Goal: Task Accomplishment & Management: Complete application form

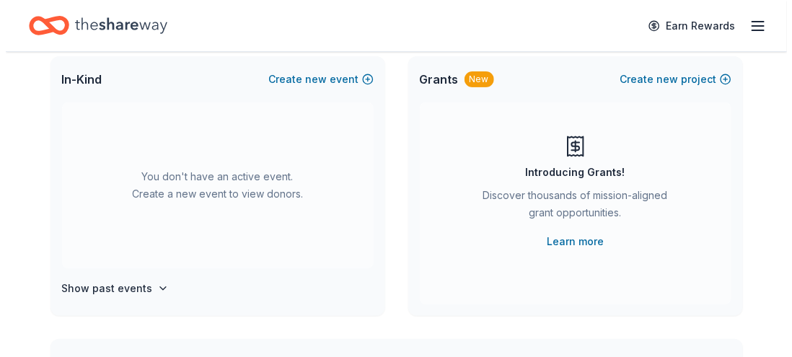
scroll to position [96, 0]
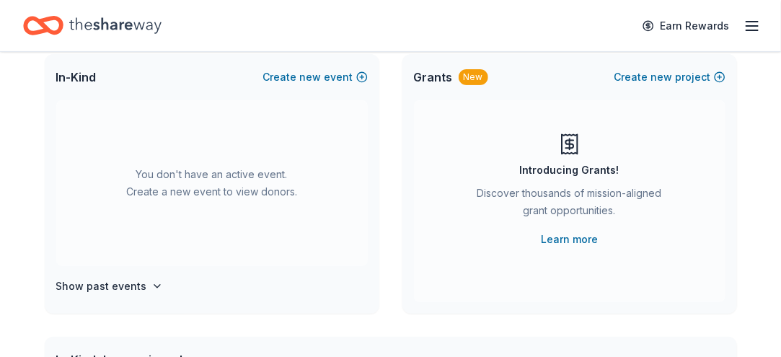
drag, startPoint x: 661, startPoint y: 110, endPoint x: 251, endPoint y: 131, distance: 410.3
click at [251, 131] on div "In-Kind Create new event You don't have an active event. Create a new event to …" at bounding box center [391, 184] width 693 height 260
click at [300, 86] on span "new" at bounding box center [311, 77] width 22 height 17
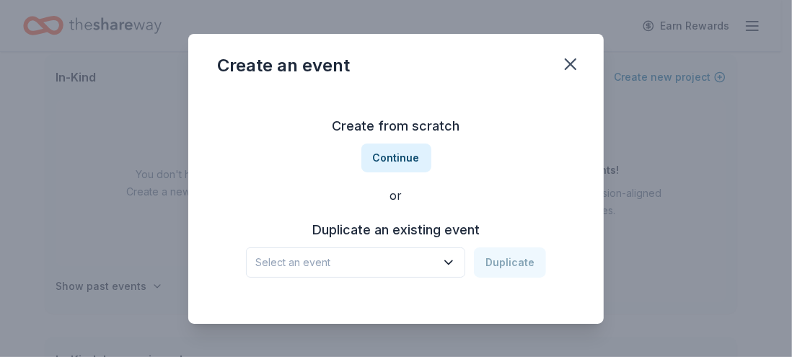
click at [379, 242] on h3 "Duplicate an existing event" at bounding box center [396, 230] width 300 height 23
click at [456, 255] on icon "button" at bounding box center [448, 262] width 14 height 14
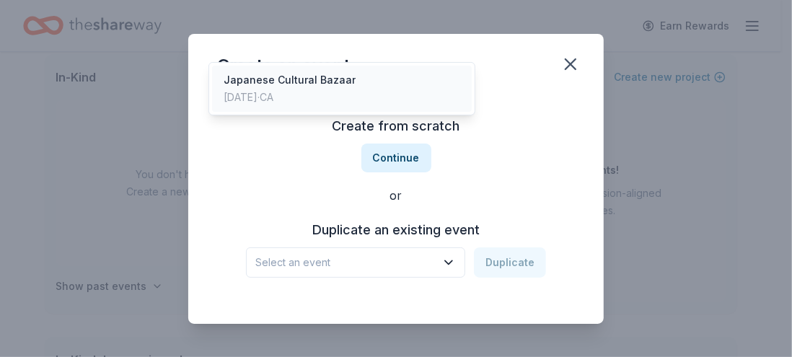
click at [344, 89] on div "Japanese Cultural Bazaar" at bounding box center [290, 79] width 132 height 17
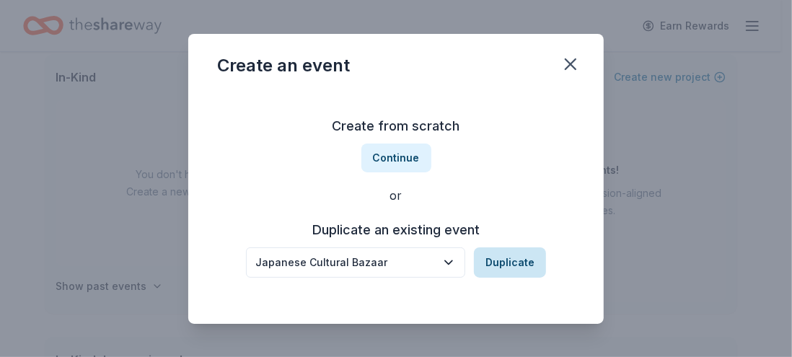
click at [519, 247] on button "Duplicate" at bounding box center [510, 262] width 72 height 30
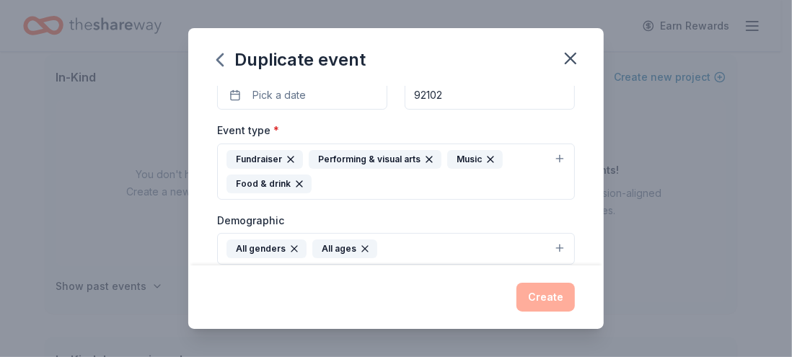
scroll to position [167, 0]
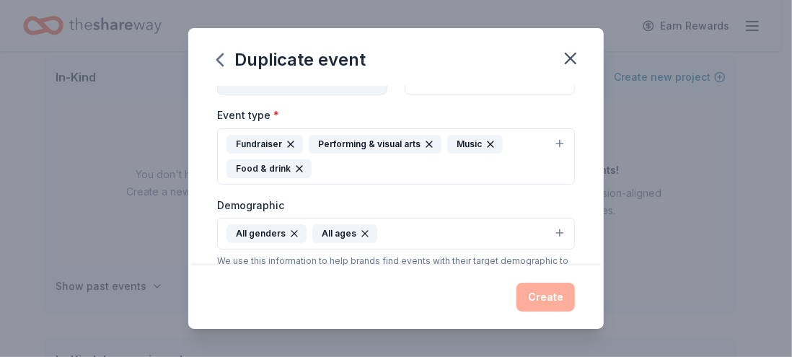
click at [252, 89] on span "Pick a date" at bounding box center [278, 79] width 53 height 17
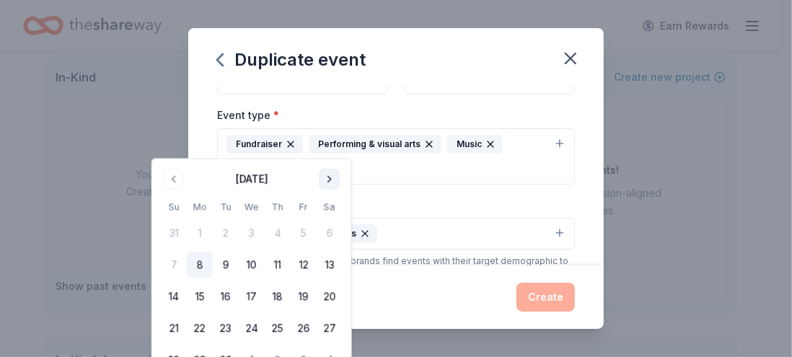
click at [340, 183] on button "Go to next month" at bounding box center [330, 179] width 20 height 20
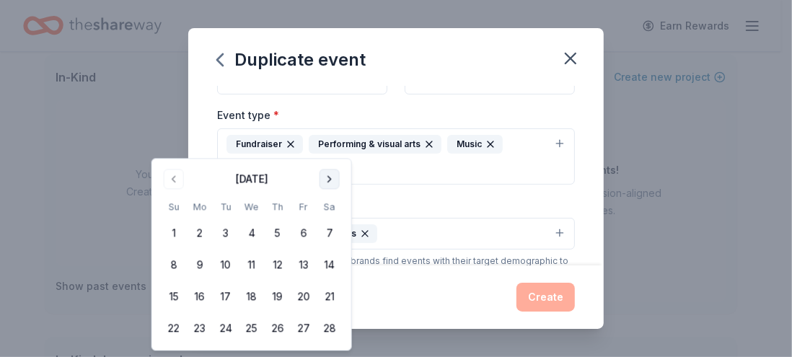
click at [340, 183] on button "Go to next month" at bounding box center [330, 179] width 20 height 20
click at [180, 177] on button "Go to previous month" at bounding box center [174, 179] width 20 height 20
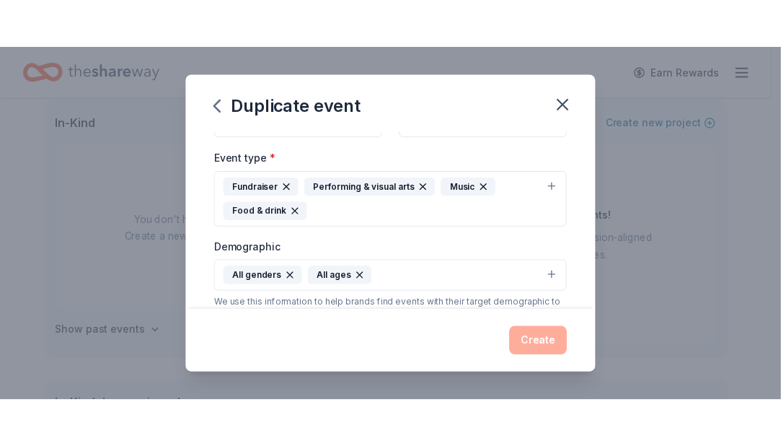
scroll to position [178, 0]
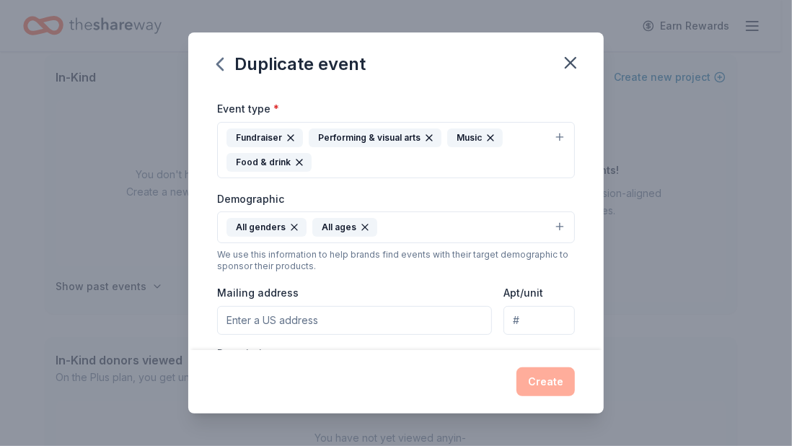
click at [260, 82] on span "Pick a date" at bounding box center [278, 73] width 53 height 17
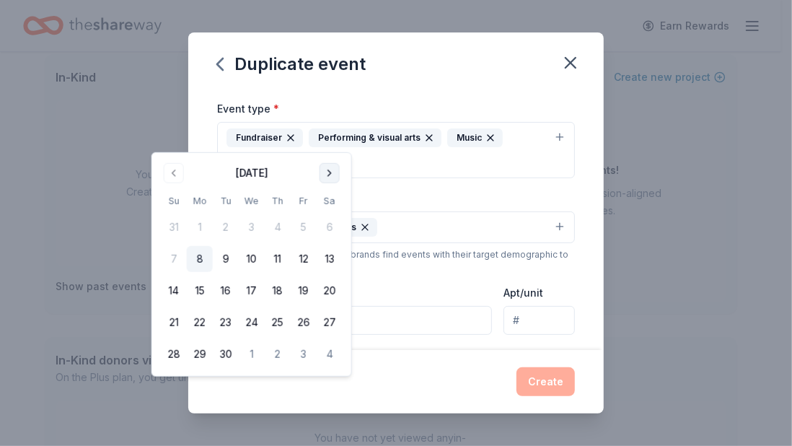
click at [340, 180] on button "Go to next month" at bounding box center [330, 173] width 20 height 20
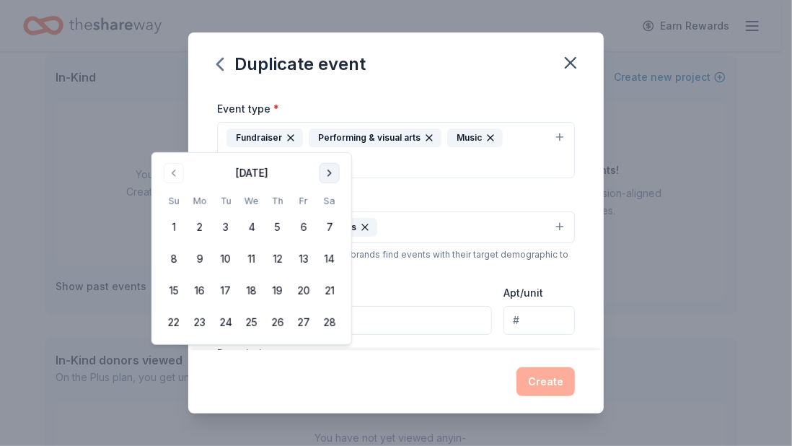
click at [340, 180] on button "Go to next month" at bounding box center [330, 173] width 20 height 20
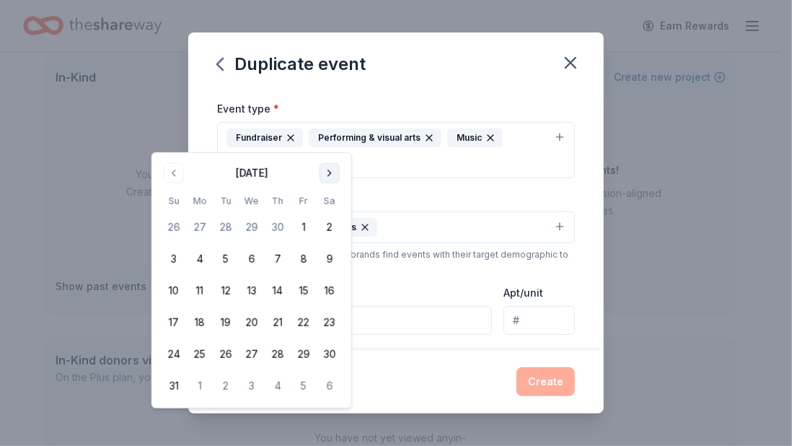
click at [340, 180] on button "Go to next month" at bounding box center [330, 173] width 20 height 20
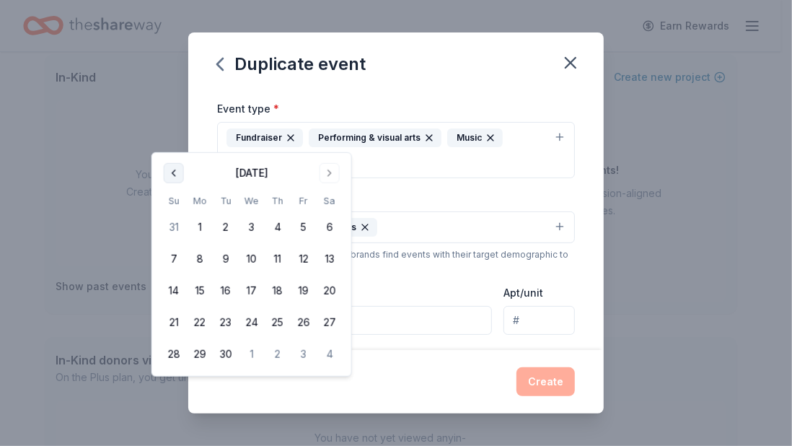
click at [177, 174] on button "Go to previous month" at bounding box center [174, 173] width 20 height 20
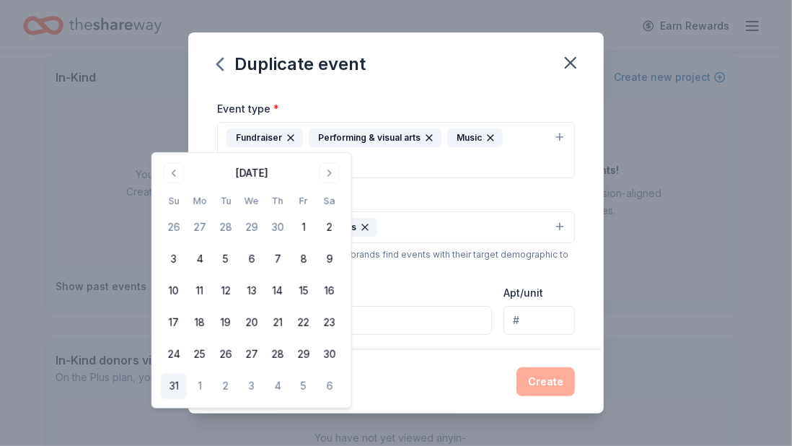
click at [178, 356] on button "31" at bounding box center [174, 386] width 26 height 26
click at [575, 356] on button "Create" at bounding box center [546, 381] width 58 height 29
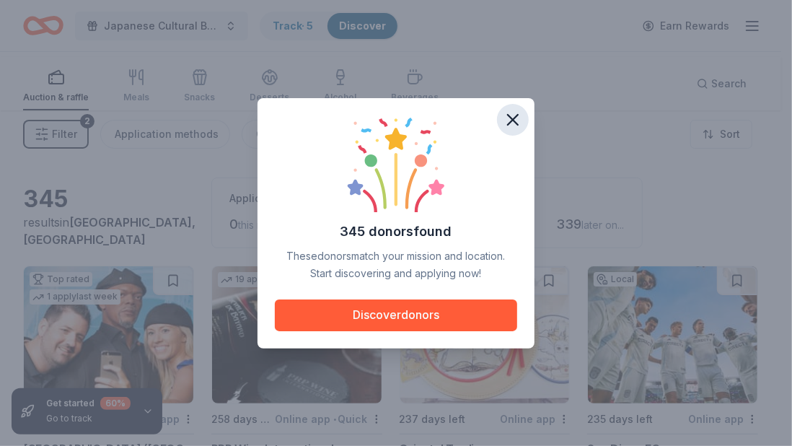
click at [518, 115] on icon "button" at bounding box center [513, 120] width 10 height 10
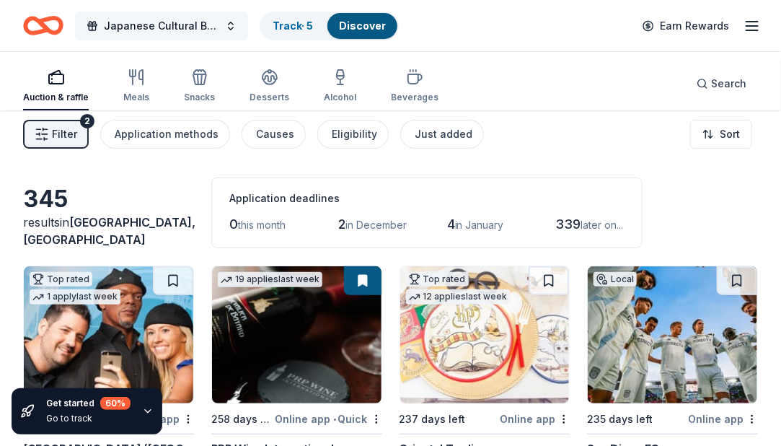
click at [199, 31] on span "Japanese Cultural Bazaar" at bounding box center [161, 25] width 115 height 17
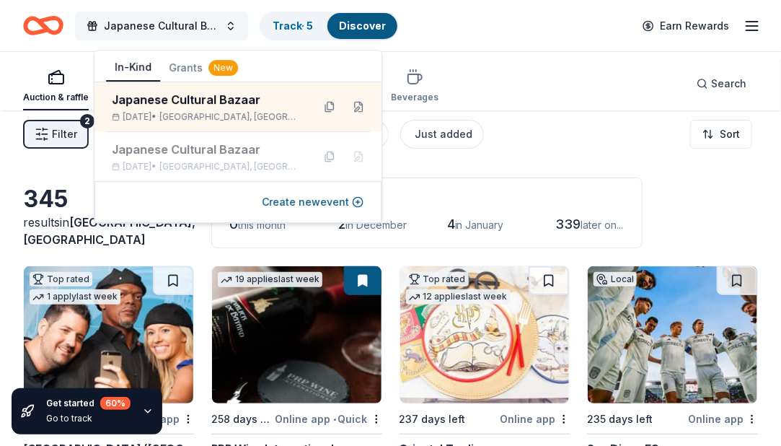
click at [247, 30] on button "Japanese Cultural Bazaar" at bounding box center [161, 26] width 173 height 29
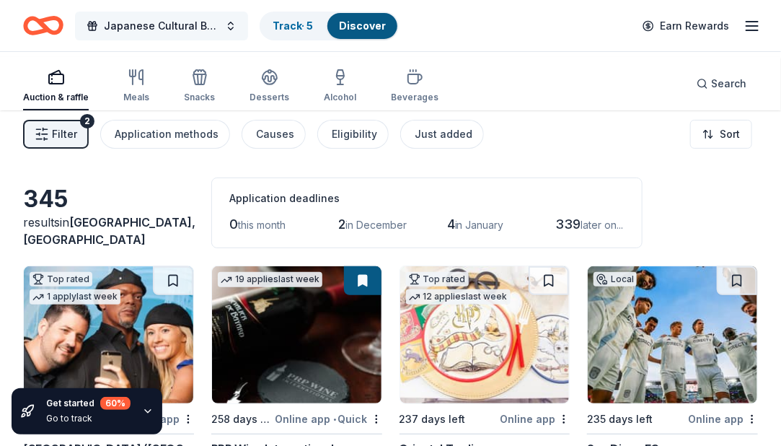
click at [247, 30] on button "Japanese Cultural Bazaar" at bounding box center [161, 26] width 173 height 29
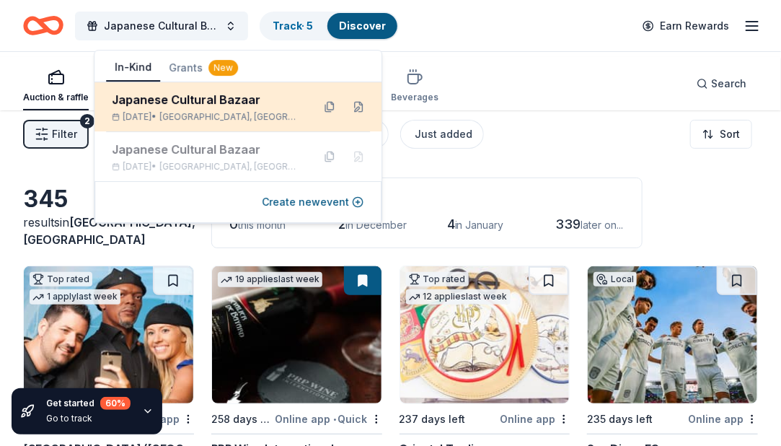
click at [240, 105] on div "Japanese Cultural Bazaar" at bounding box center [206, 99] width 189 height 17
click at [351, 118] on button at bounding box center [358, 106] width 23 height 23
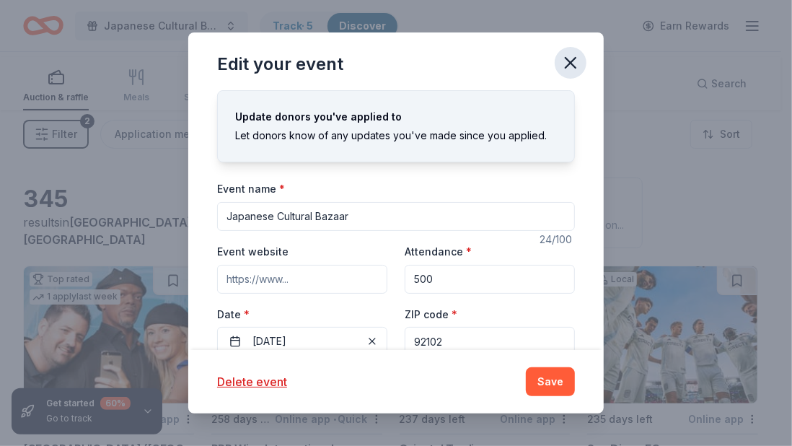
click at [576, 68] on icon "button" at bounding box center [571, 63] width 10 height 10
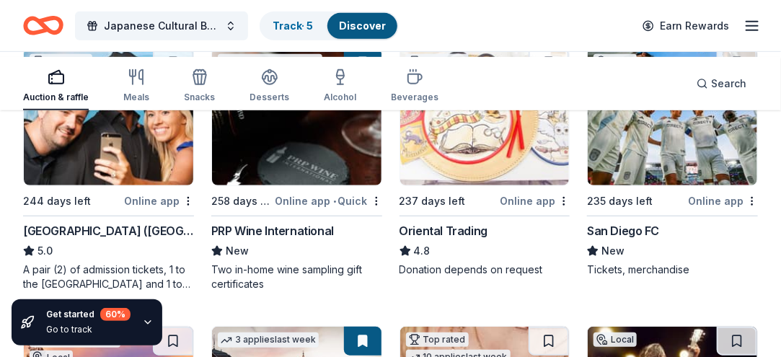
scroll to position [226, 0]
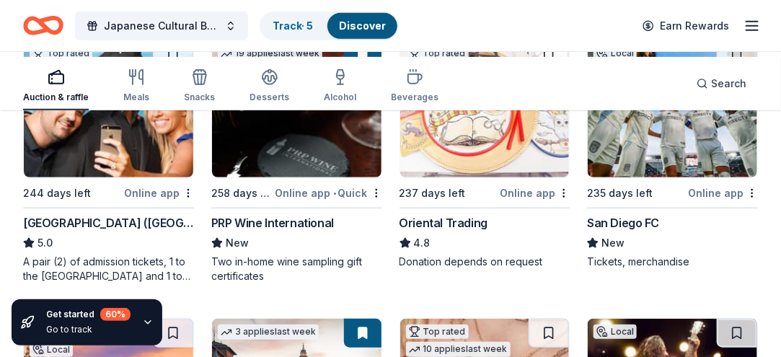
drag, startPoint x: 771, startPoint y: 80, endPoint x: 781, endPoint y: 95, distance: 17.8
click at [781, 95] on div "Auction & raffle Meals Snacks Desserts Alcohol Beverages Search" at bounding box center [390, 83] width 781 height 53
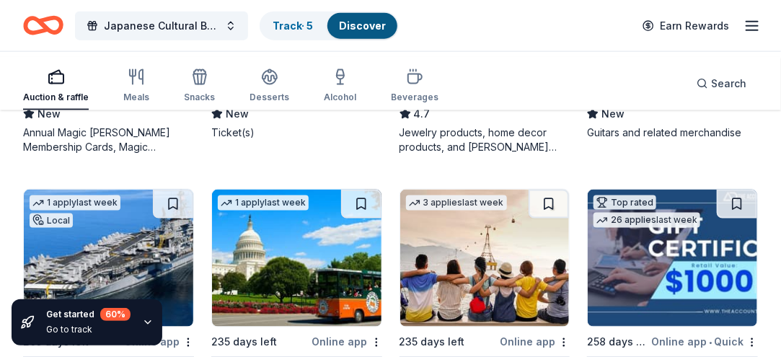
scroll to position [630, 0]
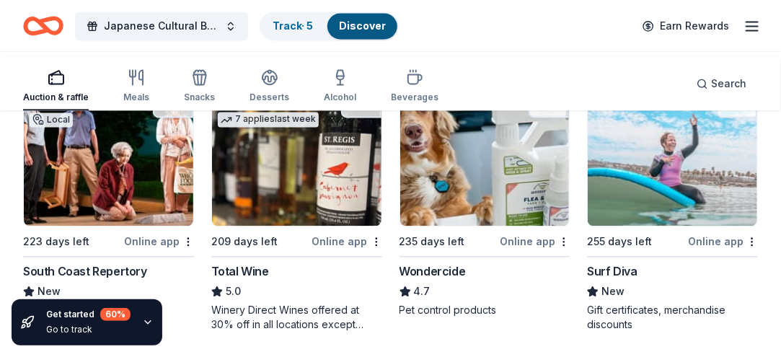
scroll to position [1008, 0]
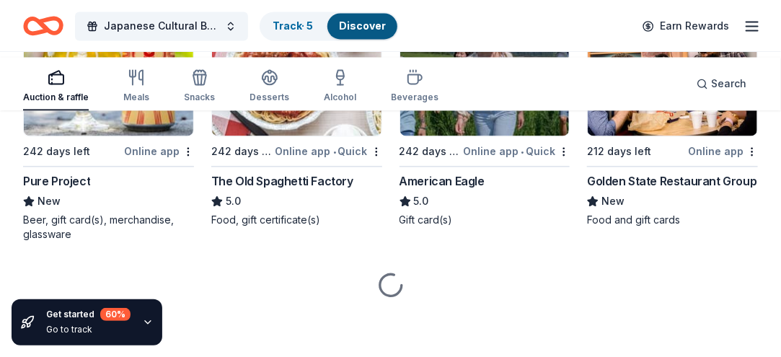
scroll to position [3316, 0]
drag, startPoint x: 788, startPoint y: 306, endPoint x: 529, endPoint y: 302, distance: 258.3
click at [529, 190] on div "American Eagle" at bounding box center [485, 180] width 171 height 17
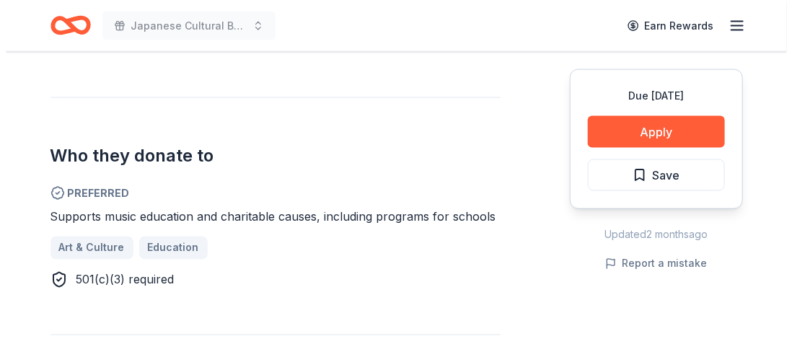
scroll to position [700, 0]
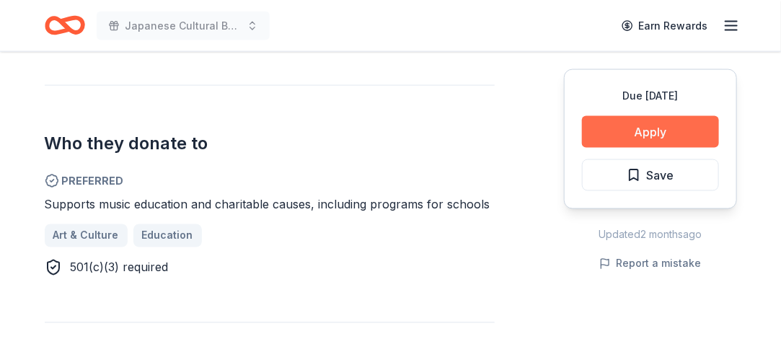
click at [607, 148] on button "Apply" at bounding box center [650, 132] width 137 height 32
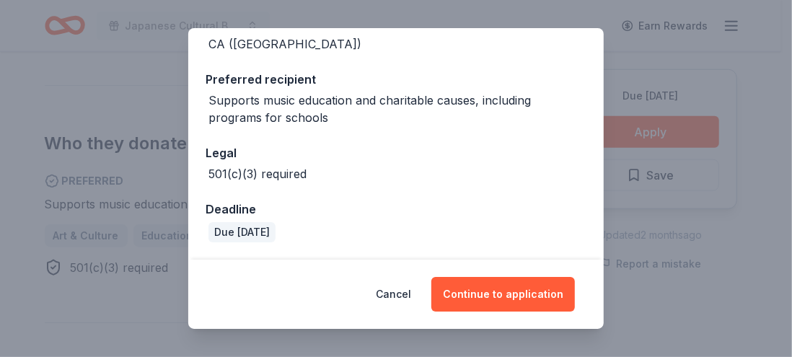
scroll to position [315, 0]
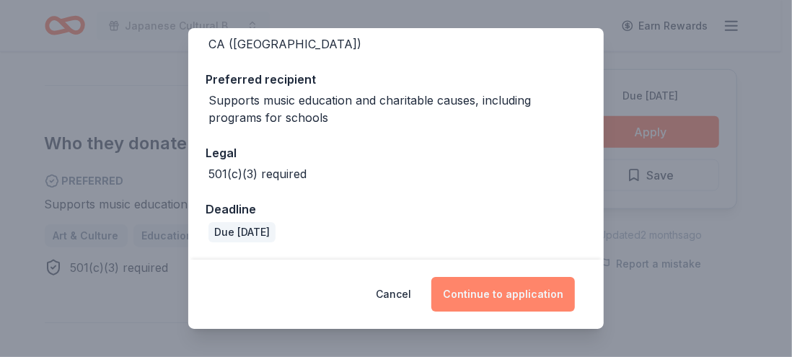
click at [548, 287] on button "Continue to application" at bounding box center [503, 294] width 144 height 35
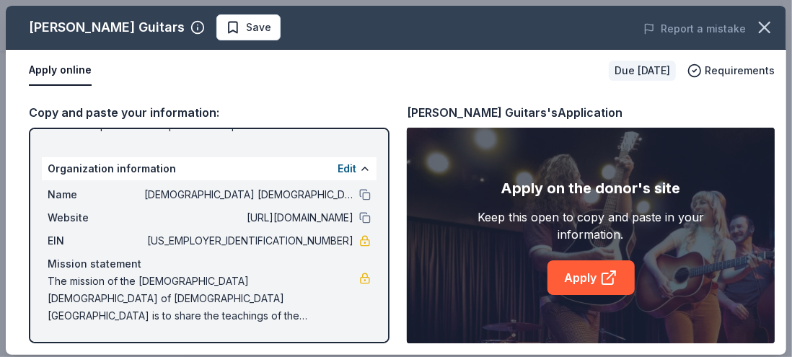
scroll to position [317, 0]
click at [583, 295] on link "Apply" at bounding box center [591, 277] width 87 height 35
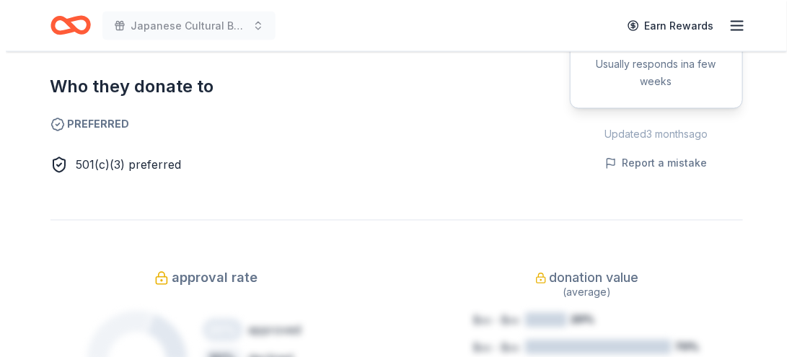
scroll to position [843, 0]
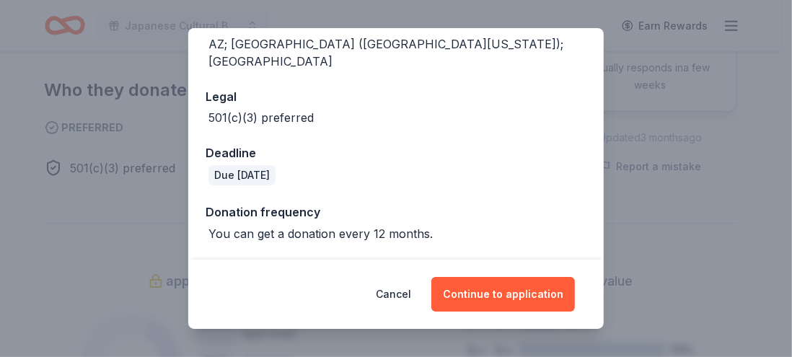
scroll to position [294, 0]
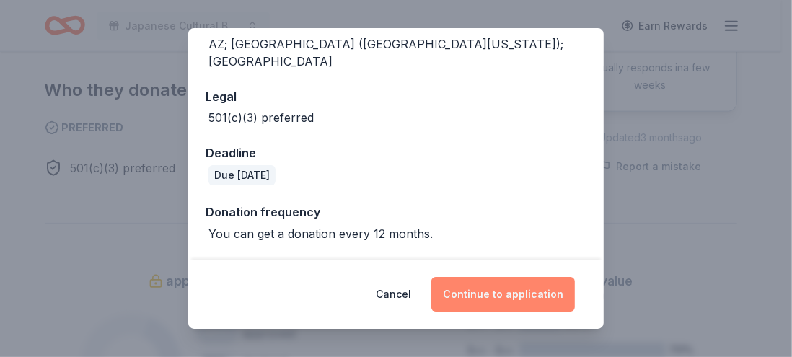
click at [540, 289] on button "Continue to application" at bounding box center [503, 294] width 144 height 35
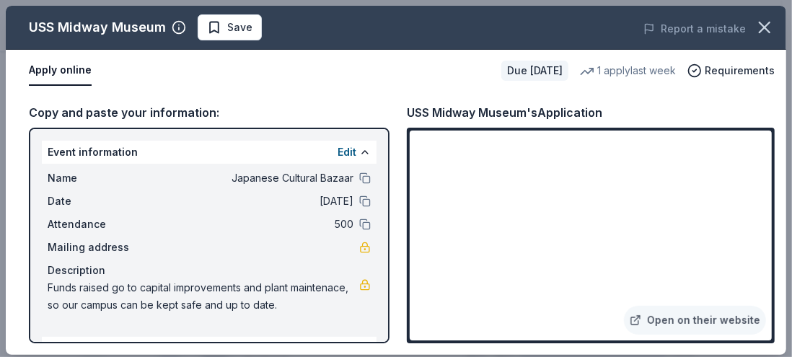
click at [319, 210] on span "05/31/26" at bounding box center [248, 201] width 209 height 17
click at [338, 161] on button "Edit" at bounding box center [347, 152] width 19 height 17
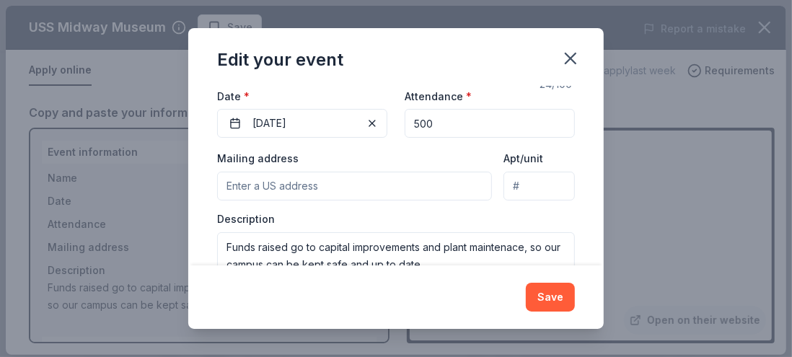
scroll to position [180, 0]
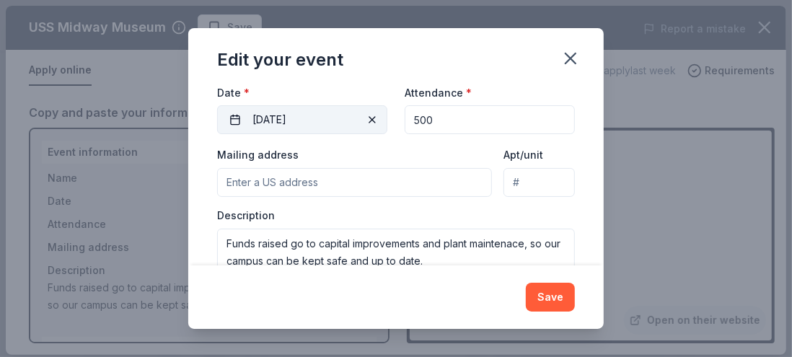
click at [217, 134] on button "05/31/2026" at bounding box center [302, 119] width 170 height 29
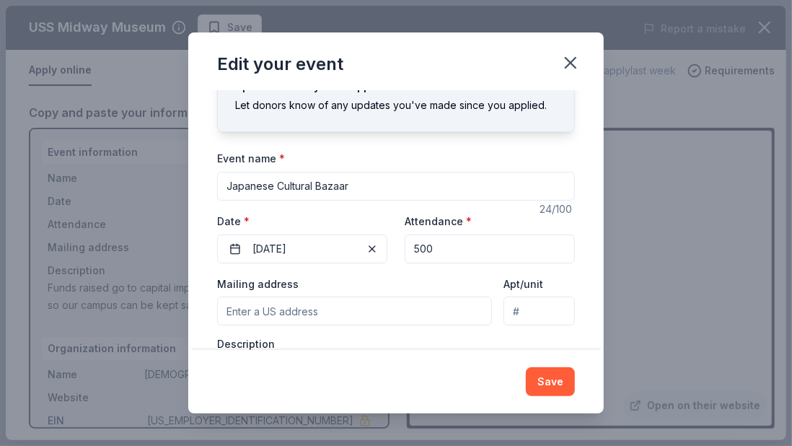
scroll to position [54, 0]
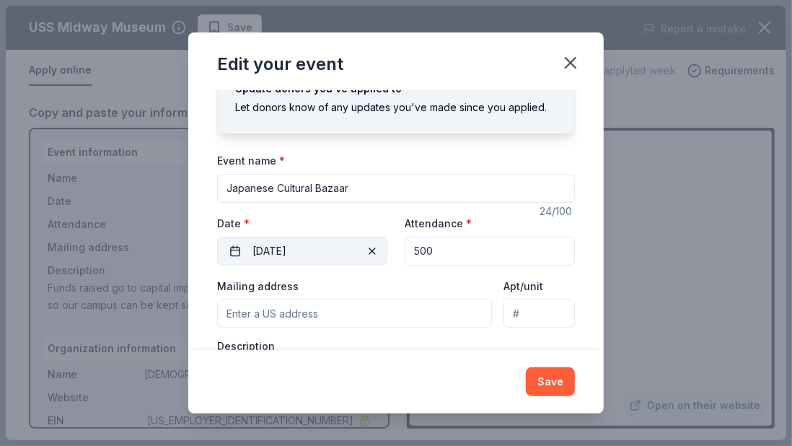
click at [217, 265] on button "05/31/2026" at bounding box center [302, 251] width 170 height 29
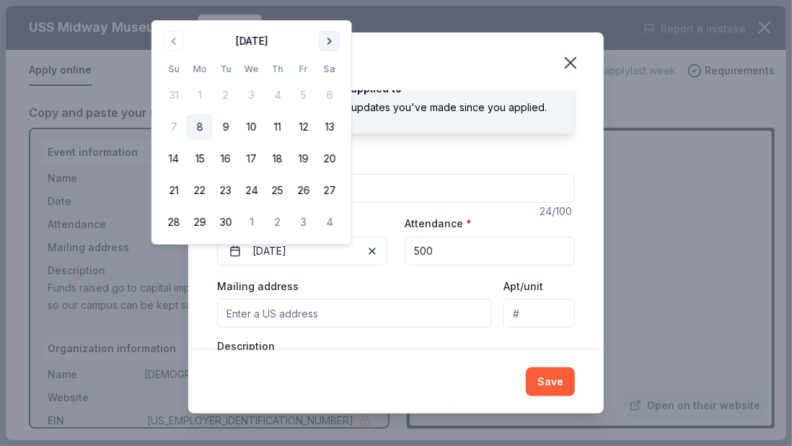
click at [340, 44] on button "Go to next month" at bounding box center [330, 41] width 20 height 20
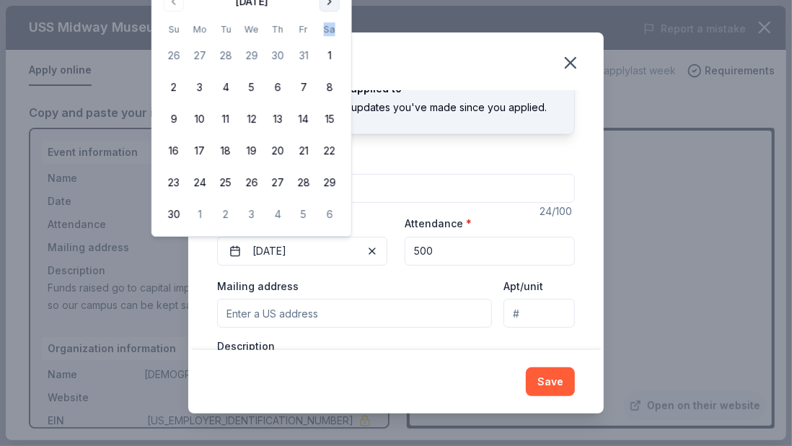
click at [343, 37] on th "Sa" at bounding box center [330, 29] width 26 height 15
click at [340, 5] on button "Go to next month" at bounding box center [330, 1] width 20 height 20
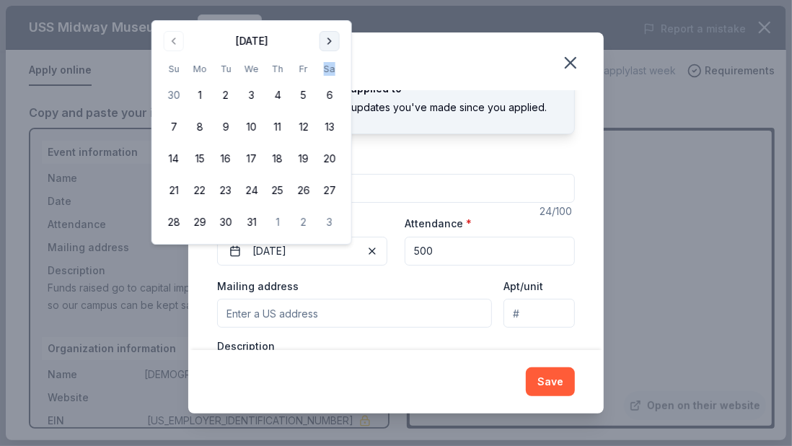
click at [340, 41] on button "Go to next month" at bounding box center [330, 41] width 20 height 20
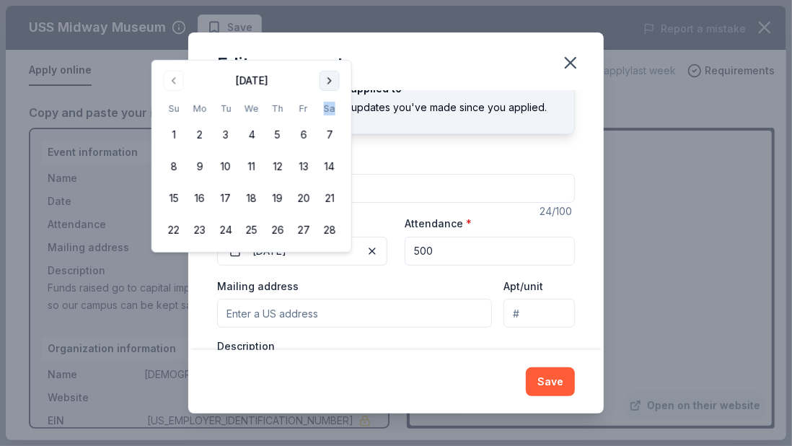
click at [370, 41] on div "Edit your event" at bounding box center [396, 61] width 416 height 58
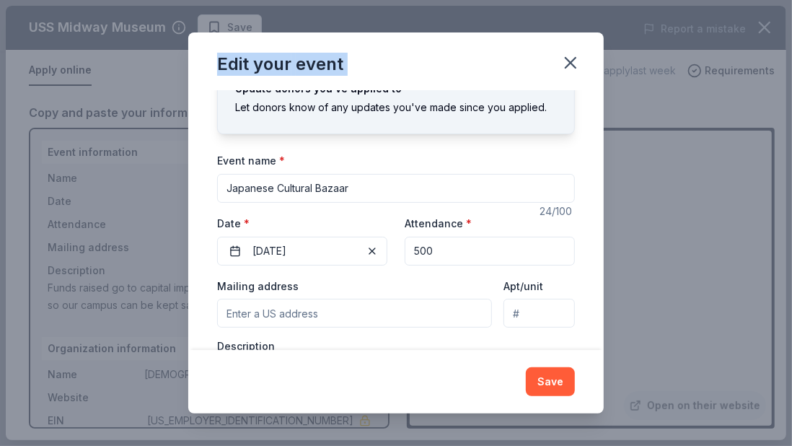
click at [370, 41] on div "Edit your event" at bounding box center [396, 61] width 416 height 58
click at [289, 265] on button "05/31/2026" at bounding box center [302, 251] width 170 height 29
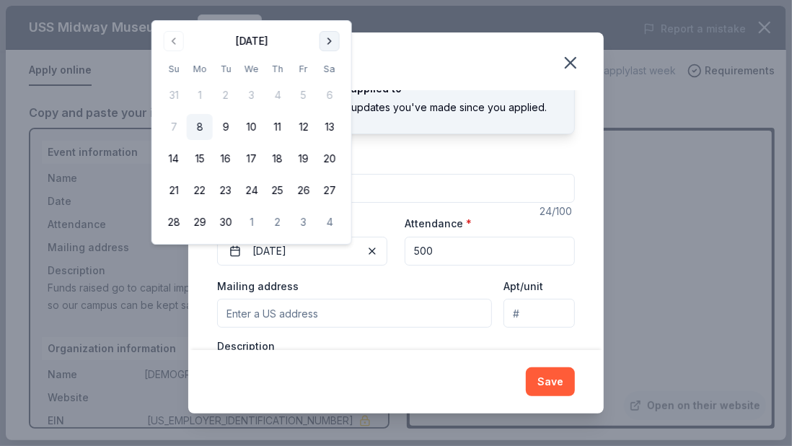
click at [340, 43] on button "Go to next month" at bounding box center [330, 41] width 20 height 20
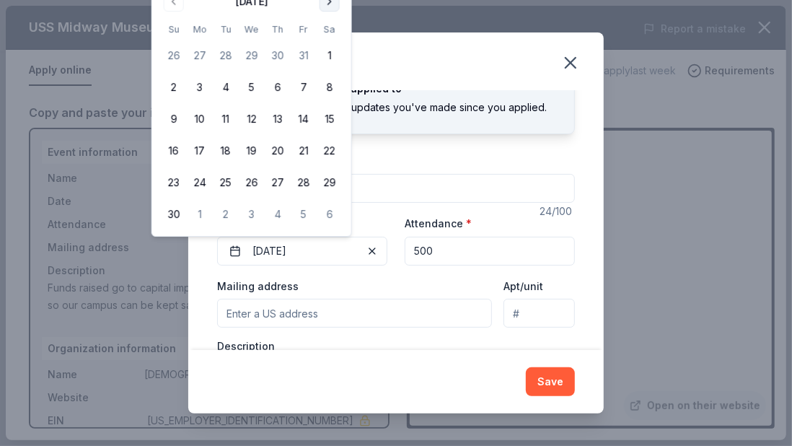
click at [340, 9] on button "Go to next month" at bounding box center [330, 1] width 20 height 20
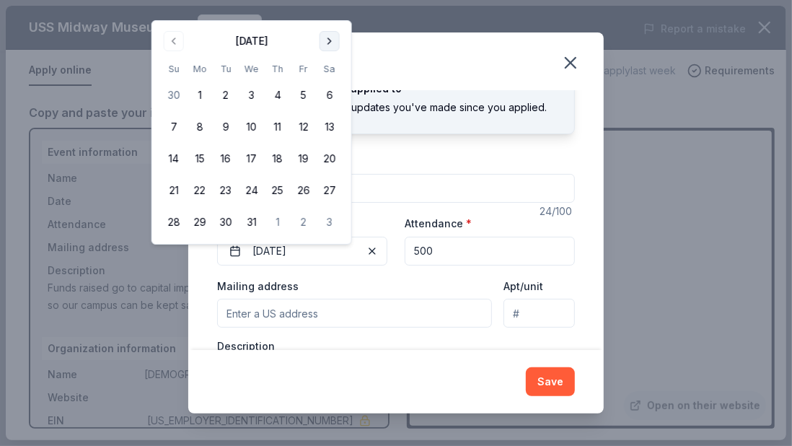
click at [340, 44] on button "Go to next month" at bounding box center [330, 41] width 20 height 20
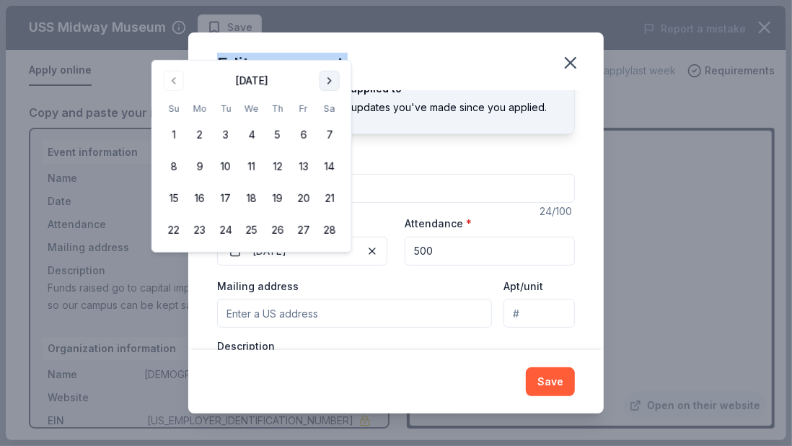
click at [340, 82] on button "Go to next month" at bounding box center [330, 81] width 20 height 20
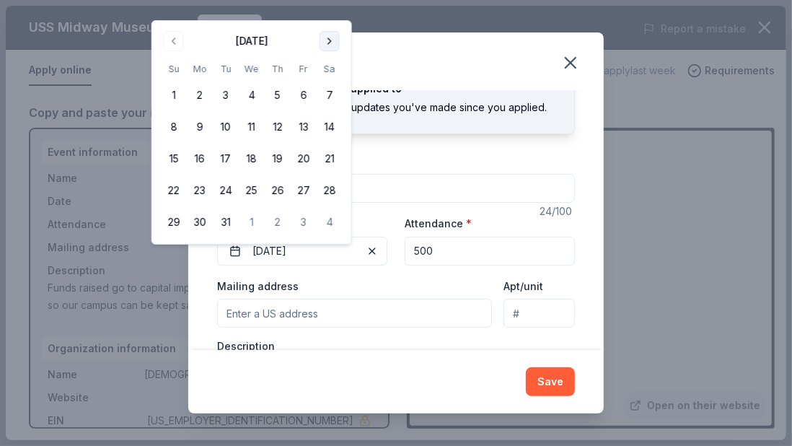
click at [340, 48] on button "Go to next month" at bounding box center [330, 41] width 20 height 20
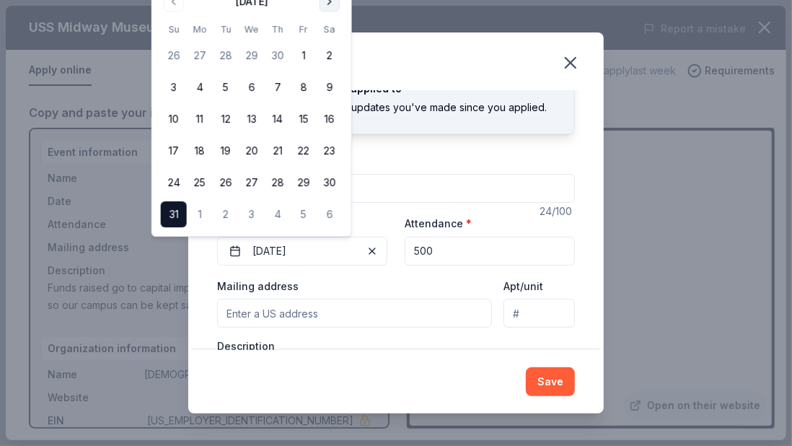
click at [340, 4] on button "Go to next month" at bounding box center [330, 1] width 20 height 20
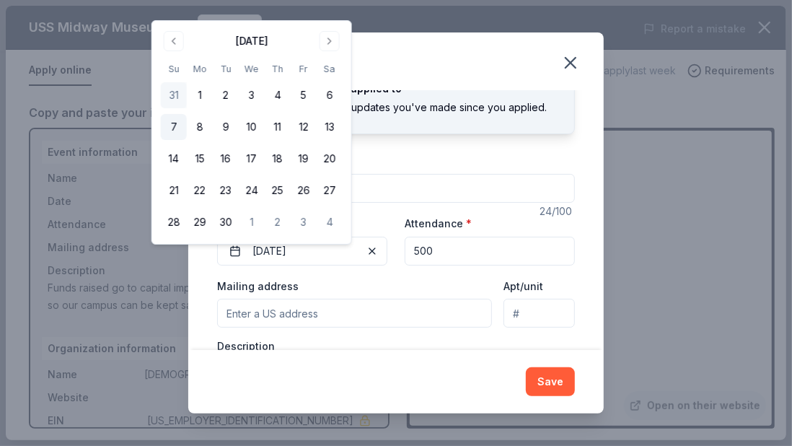
click at [179, 140] on button "7" at bounding box center [174, 127] width 26 height 26
click at [575, 356] on button "Save" at bounding box center [550, 381] width 49 height 29
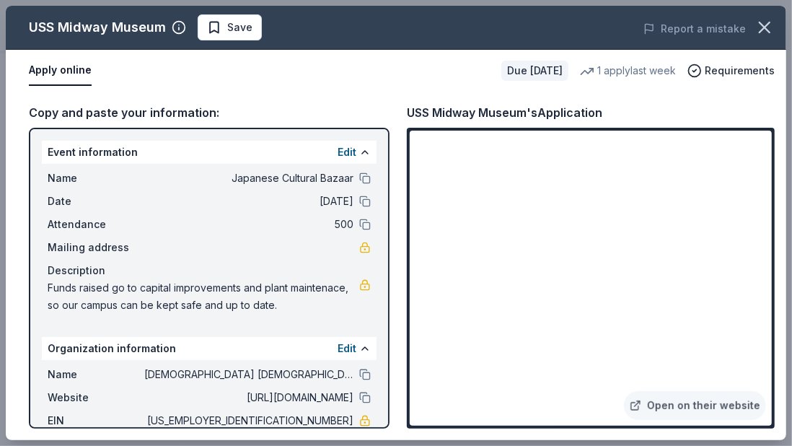
drag, startPoint x: 56, startPoint y: 375, endPoint x: 205, endPoint y: 422, distance: 156.5
click at [205, 320] on div "Name Japanese Cultural Bazaar Date 06/07/26 Attendance 500 Mailing address Desc…" at bounding box center [209, 242] width 335 height 156
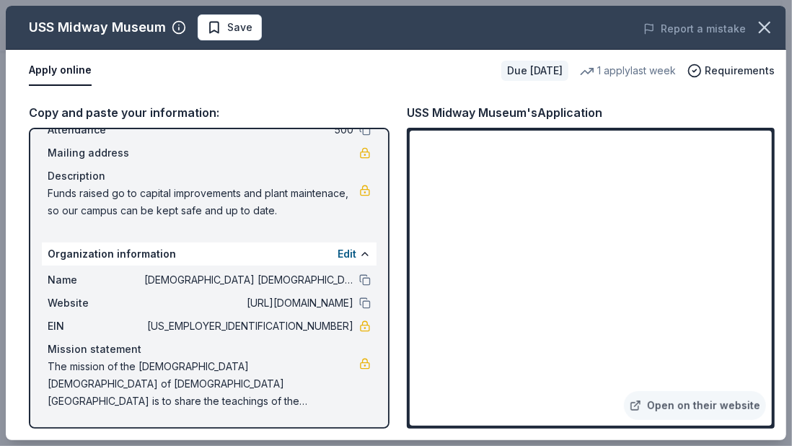
scroll to position [159, 0]
click at [45, 208] on div "Event information Edit Name Japanese Cultural Bazaar Date 06/07/26 Attendance 5…" at bounding box center [209, 278] width 361 height 301
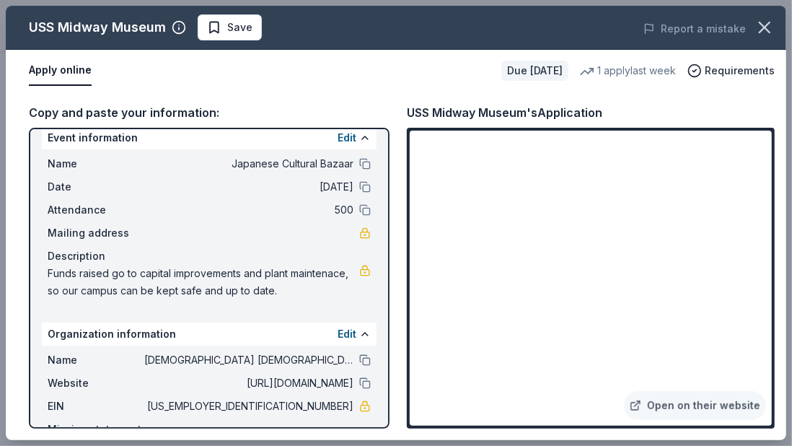
scroll to position [0, 0]
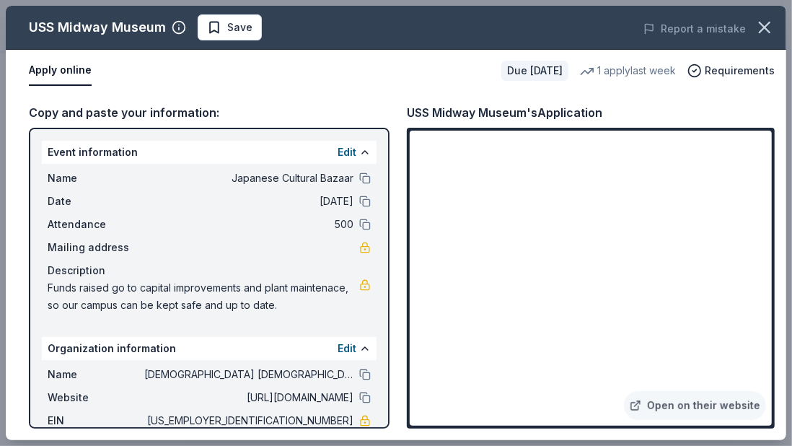
drag, startPoint x: 49, startPoint y: 214, endPoint x: 62, endPoint y: 225, distance: 16.9
click at [79, 236] on div "Event information Edit Name Japanese Cultural Bazaar Date 06/07/26 Attendance 5…" at bounding box center [209, 278] width 361 height 301
click at [40, 202] on div "Event information Edit Name Japanese Cultural Bazaar Date 06/07/26 Attendance 5…" at bounding box center [209, 278] width 361 height 301
drag, startPoint x: 56, startPoint y: 215, endPoint x: 402, endPoint y: 251, distance: 347.4
click at [402, 251] on div "Copy and paste your information: Event information Edit Name Japanese Cultural …" at bounding box center [396, 266] width 781 height 348
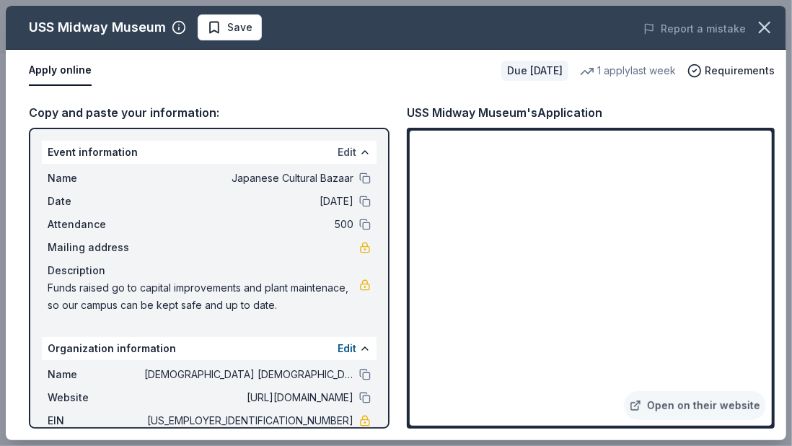
click at [338, 161] on button "Edit" at bounding box center [347, 152] width 19 height 17
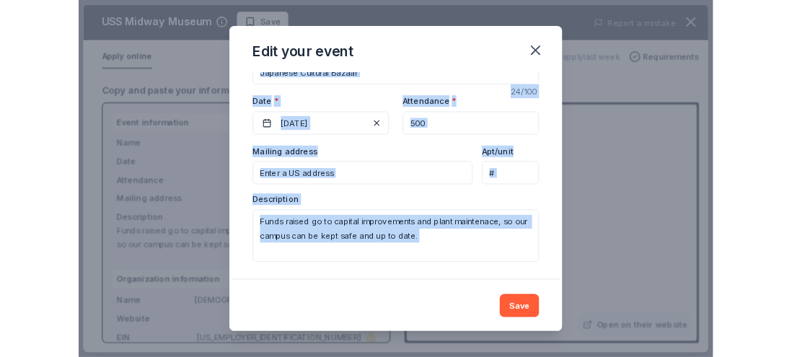
scroll to position [288, 0]
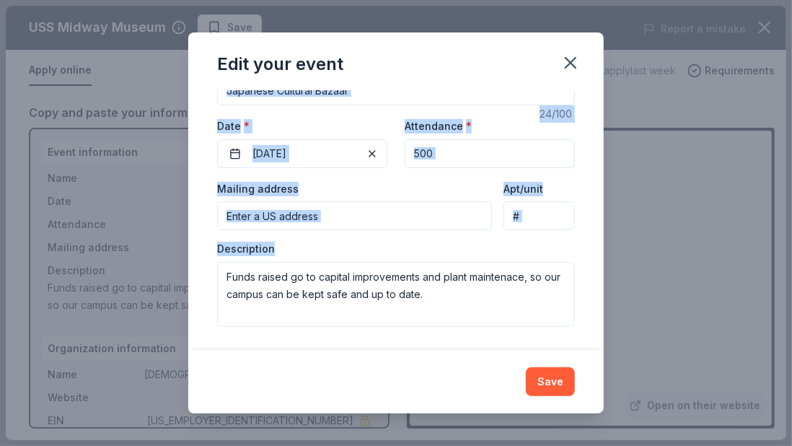
drag, startPoint x: 176, startPoint y: 262, endPoint x: 563, endPoint y: 325, distance: 391.7
click at [563, 325] on div "Changes made here will update the Event too. Update donors you've applied to Le…" at bounding box center [396, 219] width 416 height 259
copy div "Event name * 24 /100 Event website Attendance * Date * 06/07/2026 Mailing addre…"
click at [581, 73] on icon "button" at bounding box center [571, 63] width 20 height 20
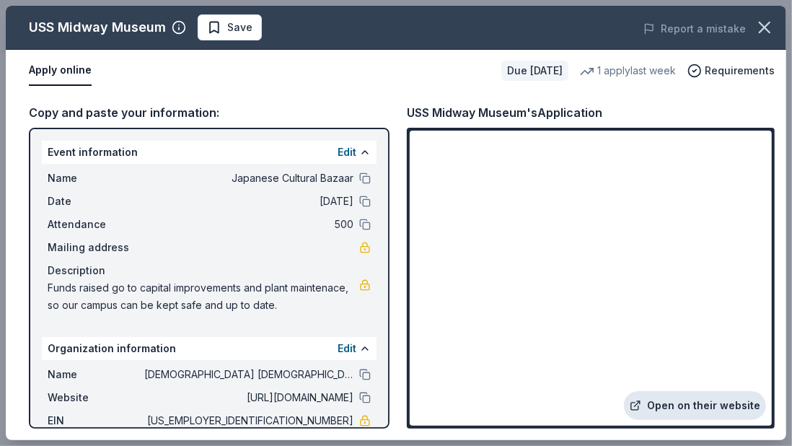
click at [650, 356] on link "Open on their website" at bounding box center [695, 405] width 142 height 29
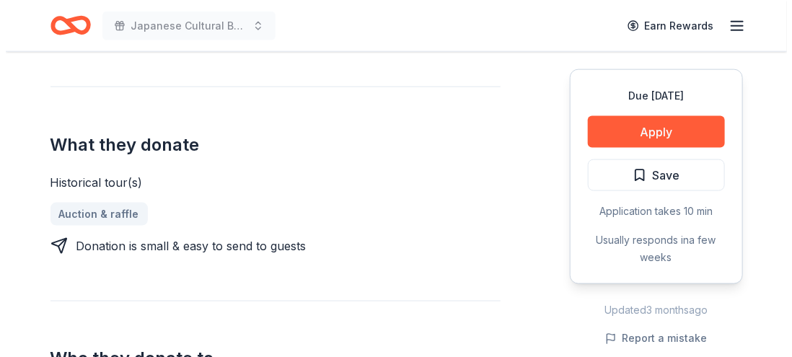
scroll to position [586, 0]
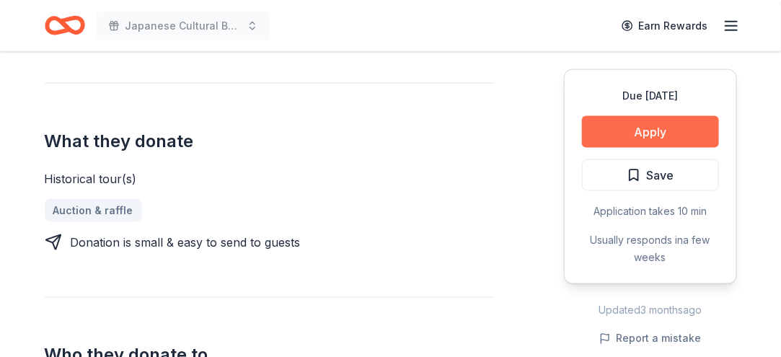
click at [620, 148] on button "Apply" at bounding box center [650, 132] width 137 height 32
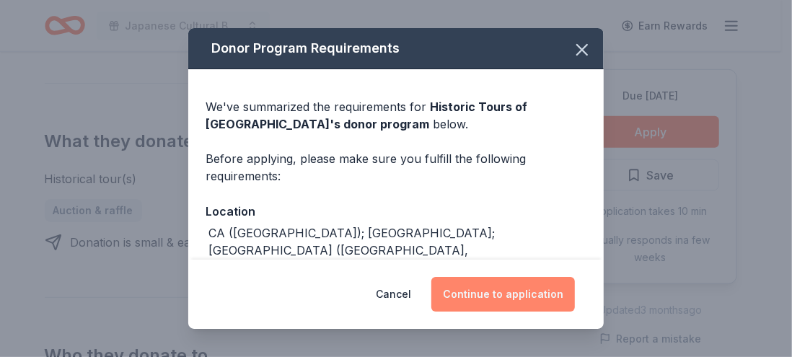
click at [531, 280] on button "Continue to application" at bounding box center [503, 294] width 144 height 35
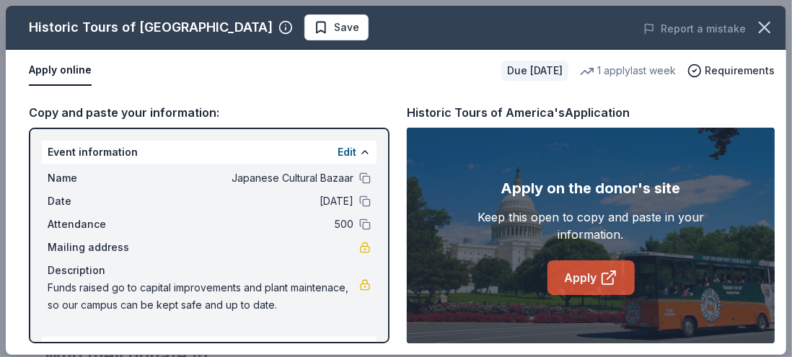
click at [586, 295] on link "Apply" at bounding box center [591, 277] width 87 height 35
